Goal: Information Seeking & Learning: Understand process/instructions

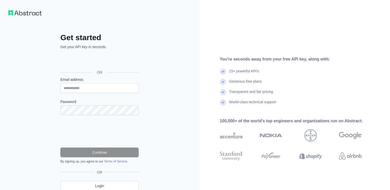
click at [98, 54] on div "OR" at bounding box center [99, 65] width 78 height 26
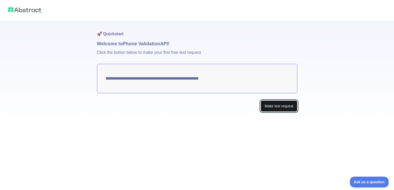
click at [271, 108] on button "Make test request" at bounding box center [279, 107] width 36 height 12
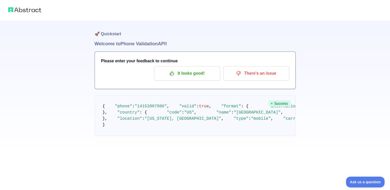
click at [82, 130] on div "🚀 Quickstart Welcome to Phone Validation API! Please enter your feedback to con…" at bounding box center [195, 78] width 390 height 157
click at [179, 72] on p "It looks good!" at bounding box center [187, 73] width 58 height 9
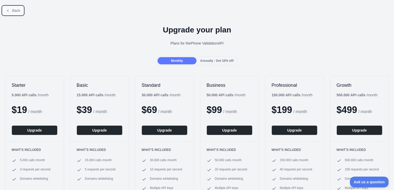
click at [10, 11] on button "Back" at bounding box center [13, 10] width 21 height 9
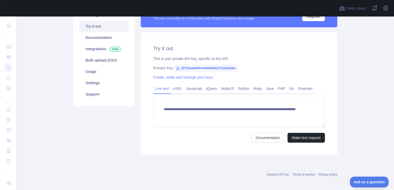
scroll to position [26, 0]
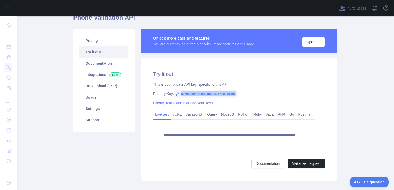
drag, startPoint x: 228, startPoint y: 93, endPoint x: 179, endPoint y: 94, distance: 49.0
click at [179, 94] on span "527014a94f4f4e509b9001671b8ddd9e" at bounding box center [206, 94] width 64 height 8
copy span "27014a94f4f4e509b9001671b8ddd9e"
drag, startPoint x: 193, startPoint y: 98, endPoint x: 190, endPoint y: 96, distance: 3.6
click at [193, 98] on div "**********" at bounding box center [239, 119] width 197 height 123
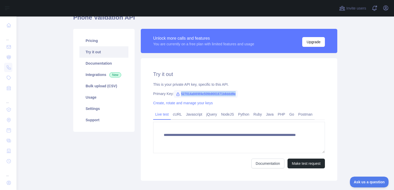
drag, startPoint x: 178, startPoint y: 94, endPoint x: 240, endPoint y: 96, distance: 62.2
click at [240, 96] on div "Primary Key: 527014a94f4f4e509b9001671b8ddd9e" at bounding box center [239, 93] width 172 height 5
copy span "527014a94f4f4e509b9001671b8ddd9e"
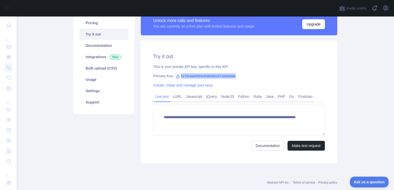
scroll to position [52, 0]
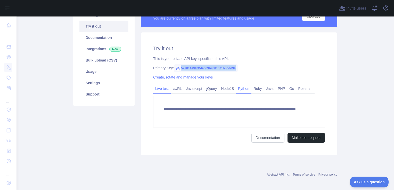
click at [239, 90] on link "Python" at bounding box center [243, 89] width 15 height 8
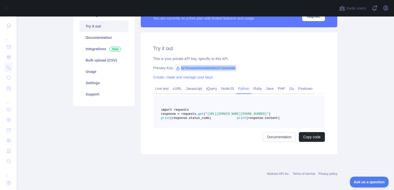
drag, startPoint x: 225, startPoint y: 119, endPoint x: 257, endPoint y: 124, distance: 32.0
click at [257, 116] on span ""[URL][DOMAIN_NAME][PHONE_NUMBER]"" at bounding box center [237, 114] width 63 height 4
click at [250, 142] on div "import requests response = requests. get ( "[URL][DOMAIN_NAME][PHONE_NUMBER]" )…" at bounding box center [239, 119] width 172 height 46
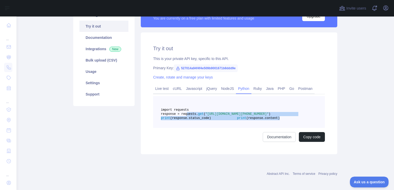
drag, startPoint x: 183, startPoint y: 119, endPoint x: 238, endPoint y: 133, distance: 56.1
click at [238, 128] on pre "import requests response = requests. get ( "[URL][DOMAIN_NAME][PHONE_NUMBER]" )…" at bounding box center [239, 112] width 172 height 32
copy code "response = requests. get ( "[URL][DOMAIN_NAME][PHONE_NUMBER]" ) print (response…"
click at [258, 128] on pre "import requests response = requests. get ( "[URL][DOMAIN_NAME][PHONE_NUMBER]" )…" at bounding box center [239, 112] width 172 height 32
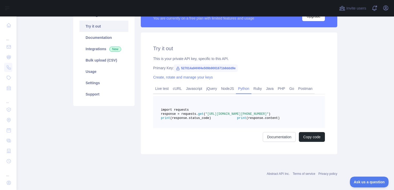
click at [245, 116] on span ""[URL][DOMAIN_NAME][PHONE_NUMBER]"" at bounding box center [237, 114] width 63 height 4
copy span "14152007986"
